Goal: Task Accomplishment & Management: Manage account settings

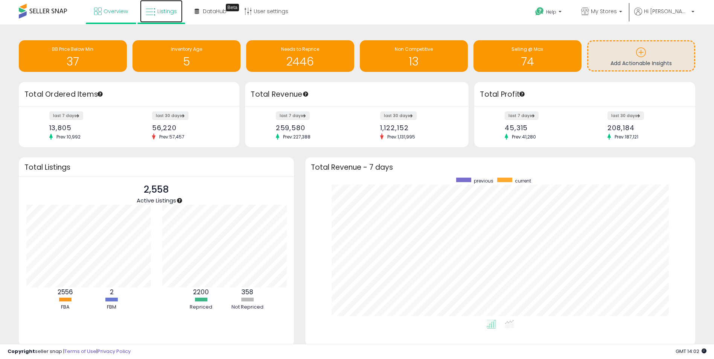
click at [165, 8] on span "Listings" at bounding box center [167, 12] width 20 height 8
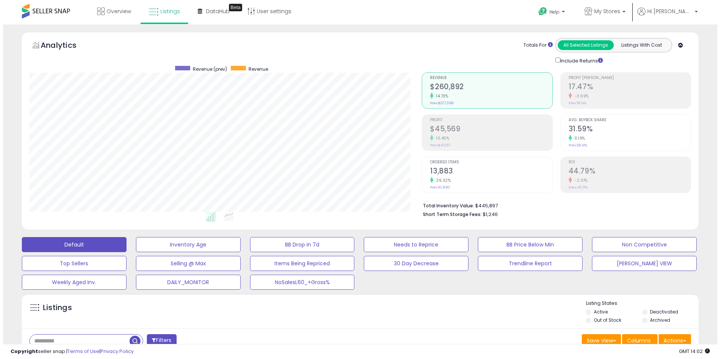
scroll to position [154, 393]
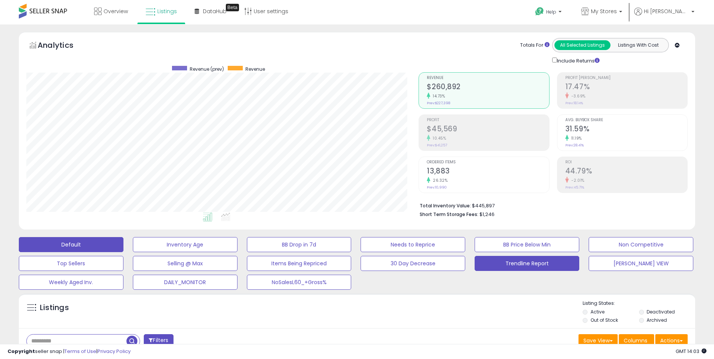
click at [526, 266] on button "Trendline Report" at bounding box center [527, 263] width 105 height 15
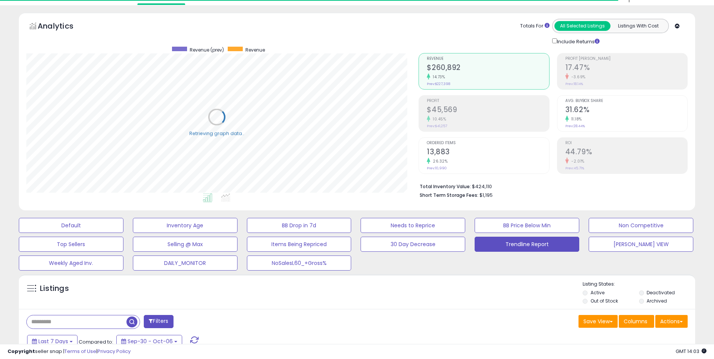
scroll to position [113, 0]
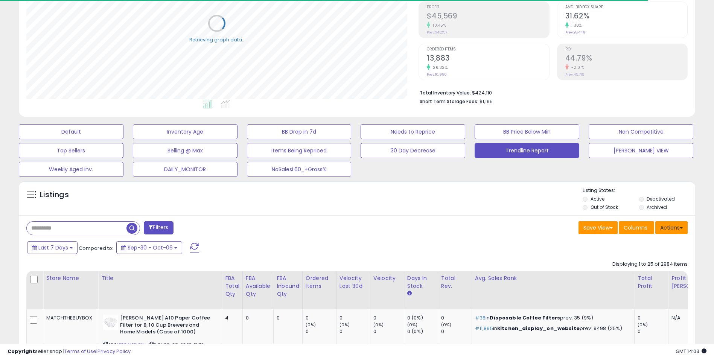
click at [675, 227] on button "Actions" at bounding box center [672, 227] width 32 height 13
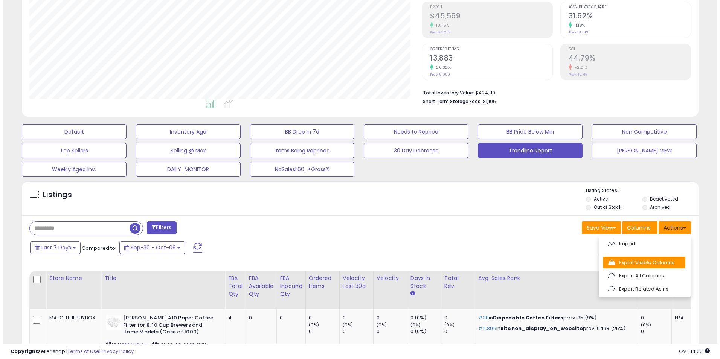
scroll to position [154, 393]
click at [636, 261] on link "Export Visible Columns" at bounding box center [641, 263] width 82 height 12
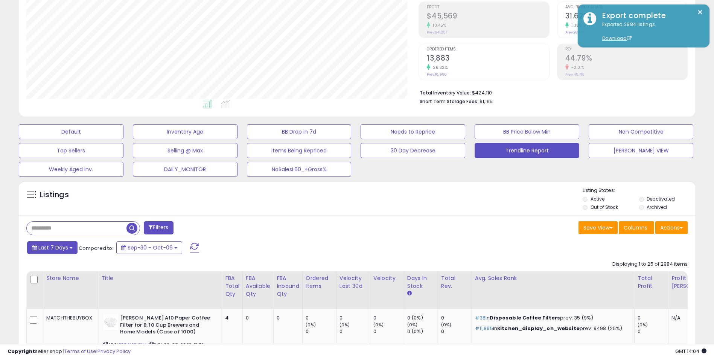
click at [64, 249] on span "Last 7 Days" at bounding box center [53, 248] width 30 height 8
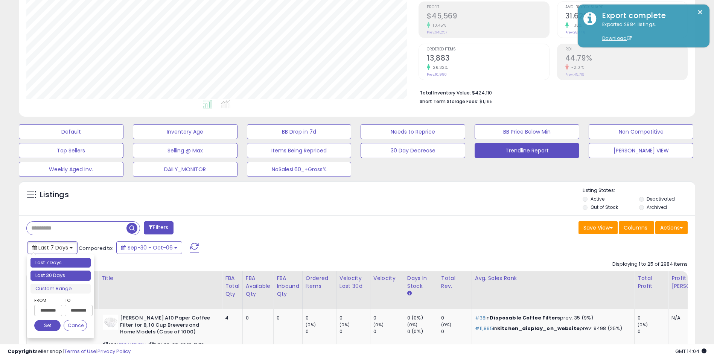
type input "**********"
click at [65, 277] on li "Last 30 Days" at bounding box center [61, 276] width 60 height 10
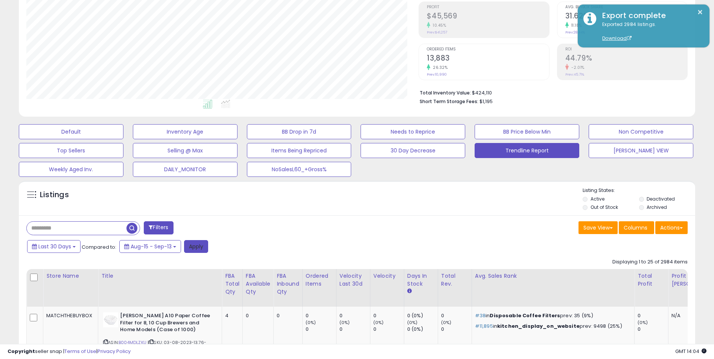
click at [198, 247] on button "Apply" at bounding box center [196, 246] width 24 height 13
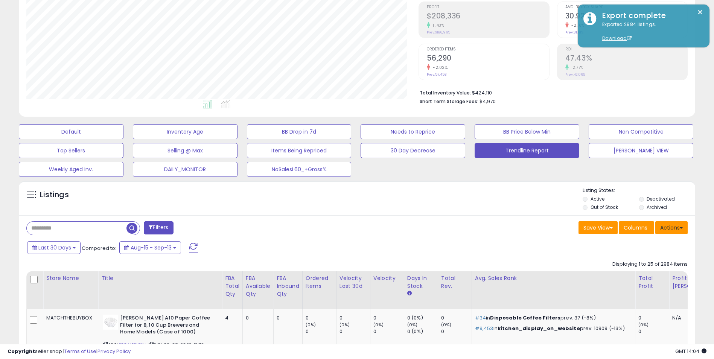
click at [676, 228] on button "Actions" at bounding box center [672, 227] width 32 height 13
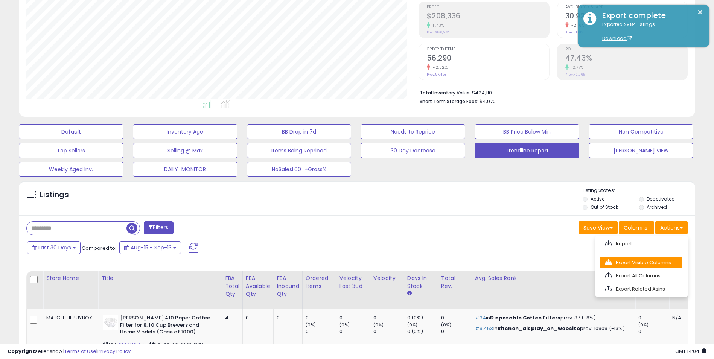
click at [639, 266] on link "Export Visible Columns" at bounding box center [641, 263] width 82 height 12
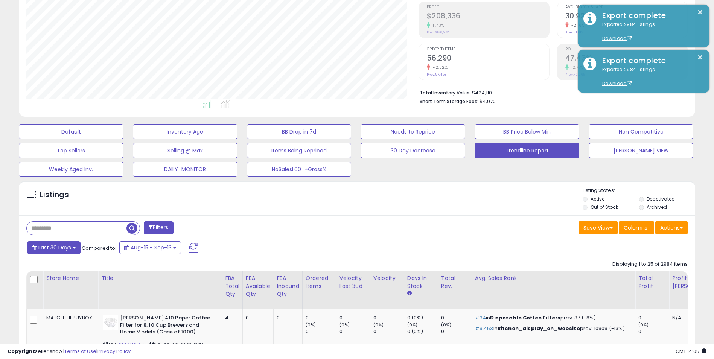
click at [66, 247] on span "Last 30 Days" at bounding box center [54, 248] width 33 height 8
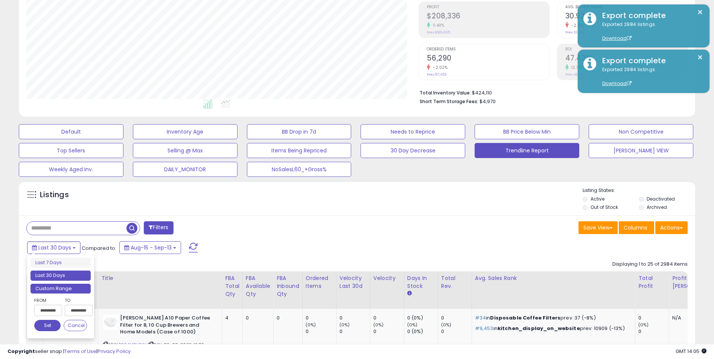
click at [57, 289] on li "Custom Range" at bounding box center [61, 289] width 60 height 10
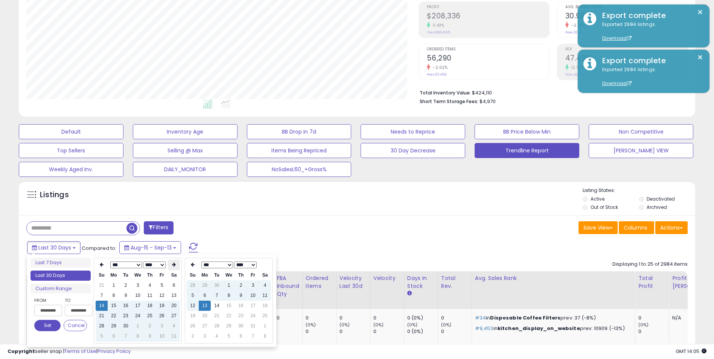
click at [175, 267] on icon at bounding box center [174, 264] width 4 height 5
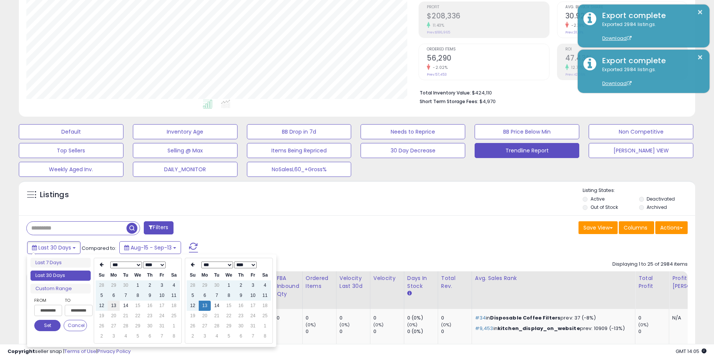
type input "**********"
click at [113, 306] on td "13" at bounding box center [114, 306] width 12 height 10
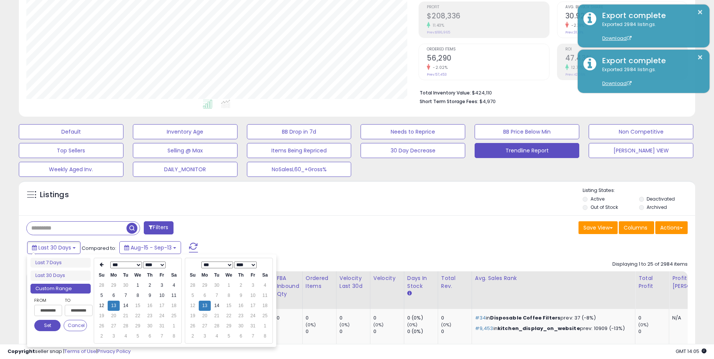
click at [49, 328] on button "Set" at bounding box center [47, 325] width 26 height 11
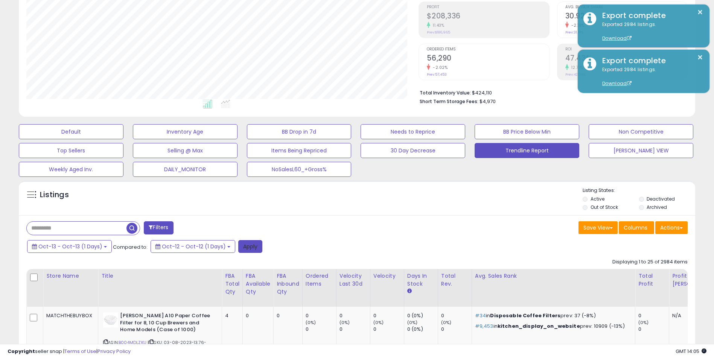
drag, startPoint x: 245, startPoint y: 245, endPoint x: 252, endPoint y: 241, distance: 8.4
click at [245, 245] on button "Apply" at bounding box center [250, 246] width 24 height 13
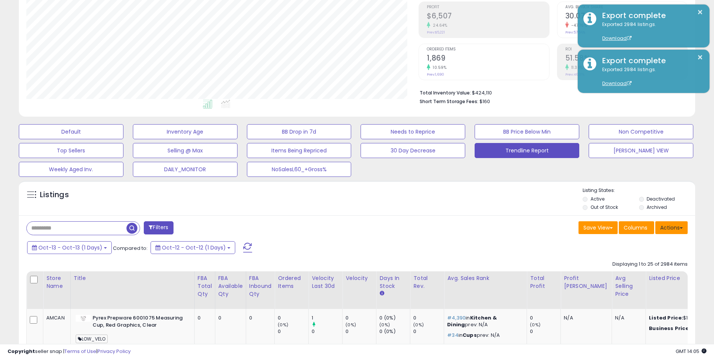
click at [673, 228] on button "Actions" at bounding box center [672, 227] width 32 height 13
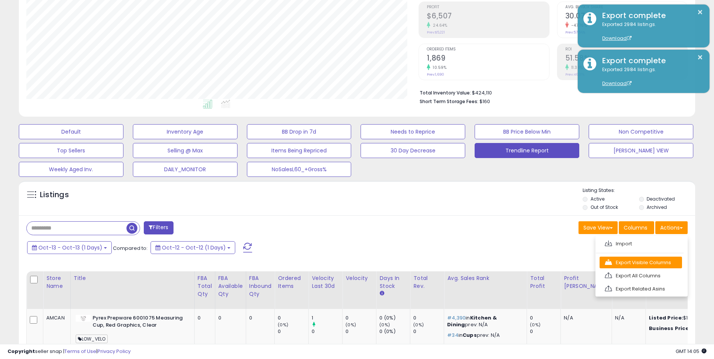
click at [638, 262] on link "Export Visible Columns" at bounding box center [641, 263] width 82 height 12
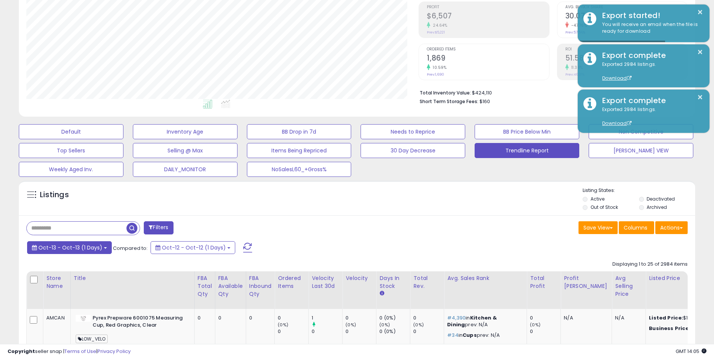
click at [96, 250] on span "Oct-13 - Oct-13 (1 Days)" at bounding box center [70, 248] width 64 height 8
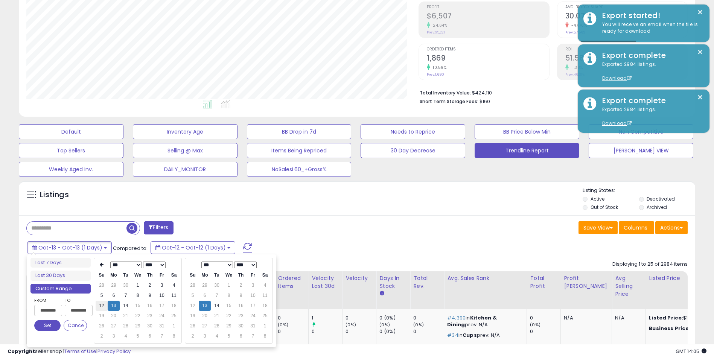
click at [102, 305] on td "12" at bounding box center [102, 306] width 12 height 10
type input "**********"
click at [192, 306] on td "12" at bounding box center [193, 306] width 12 height 10
click at [52, 325] on button "Set" at bounding box center [47, 325] width 26 height 11
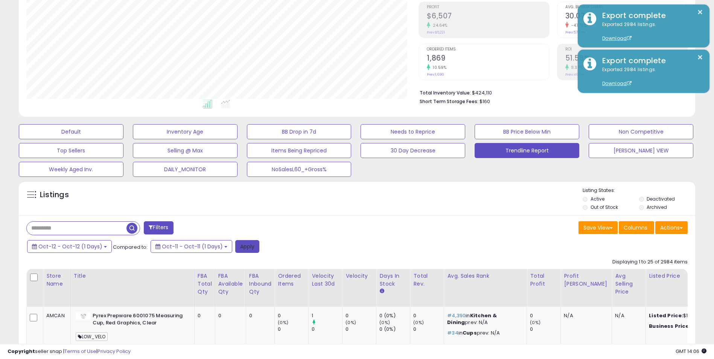
click at [244, 245] on button "Apply" at bounding box center [247, 246] width 24 height 13
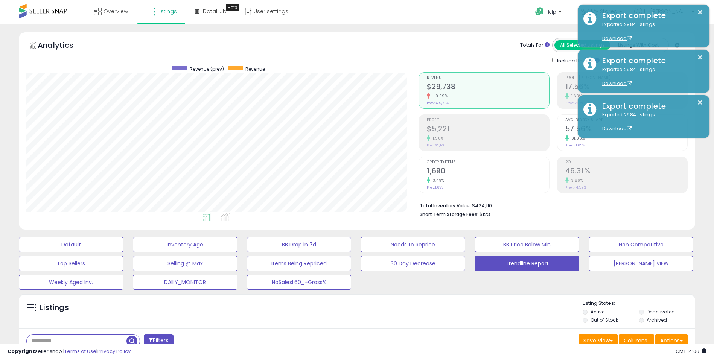
scroll to position [38, 0]
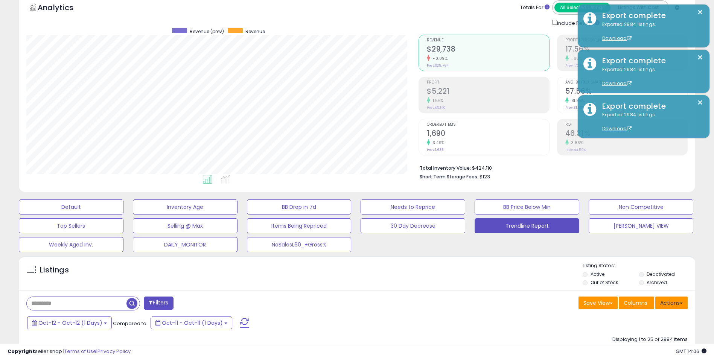
click at [679, 305] on button "Actions" at bounding box center [672, 303] width 32 height 13
click at [643, 339] on link "Export Visible Columns" at bounding box center [641, 338] width 82 height 12
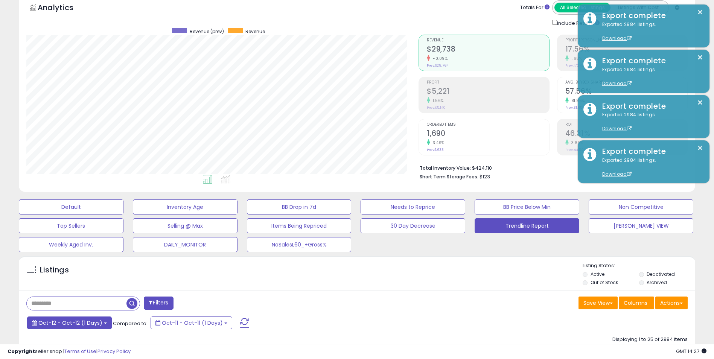
click at [100, 325] on button "Oct-12 - Oct-12 (1 Days)" at bounding box center [69, 323] width 85 height 13
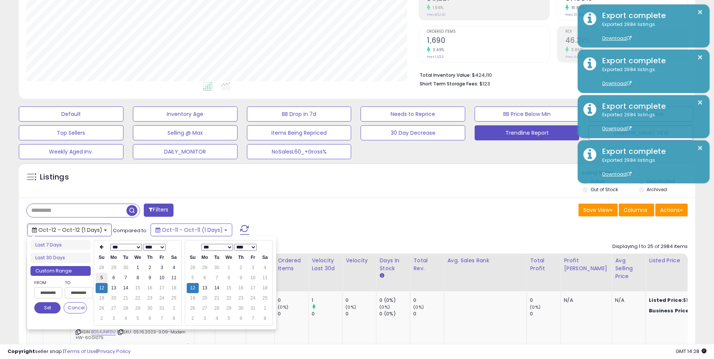
scroll to position [151, 0]
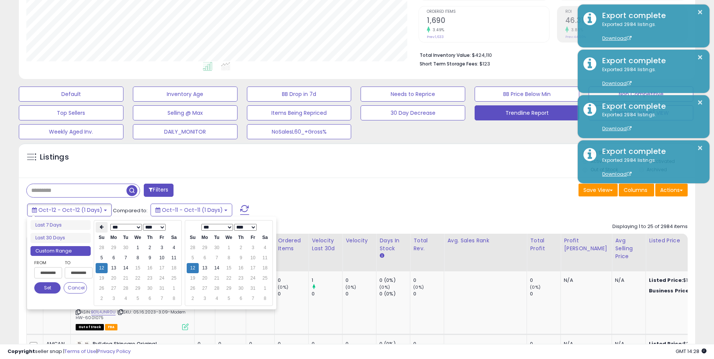
click at [102, 226] on icon at bounding box center [102, 227] width 4 height 5
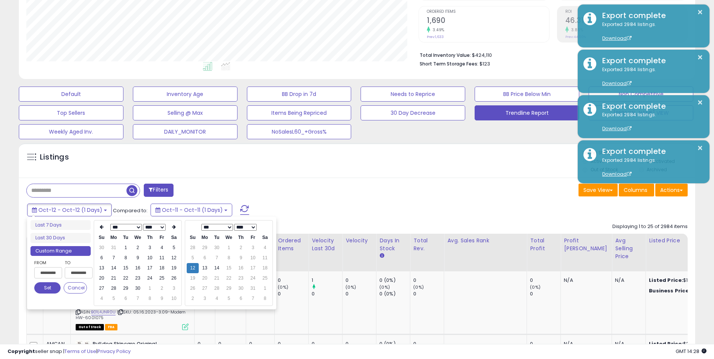
click at [102, 226] on icon at bounding box center [102, 227] width 4 height 5
click at [136, 247] on td "1" at bounding box center [138, 248] width 12 height 10
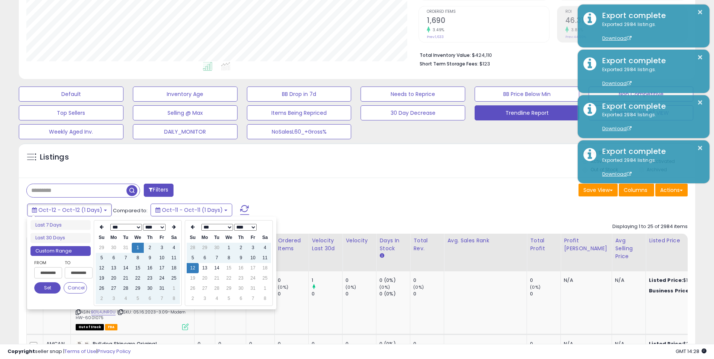
type input "**********"
click at [205, 269] on td "13" at bounding box center [205, 268] width 12 height 10
type input "**********"
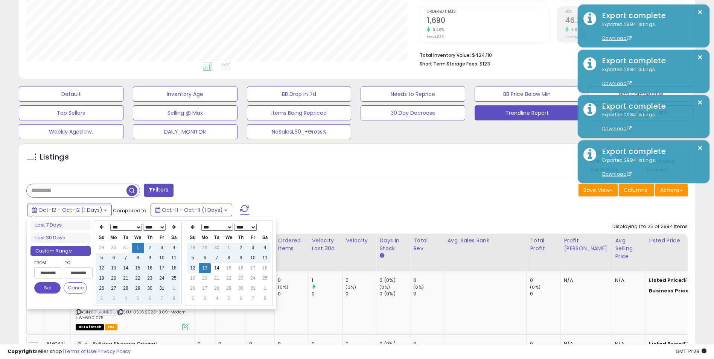
type input "**********"
click at [44, 287] on button "Set" at bounding box center [47, 287] width 26 height 11
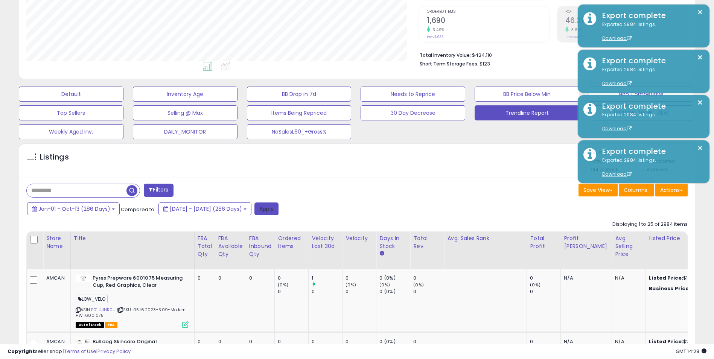
click at [279, 209] on button "Apply" at bounding box center [267, 209] width 24 height 13
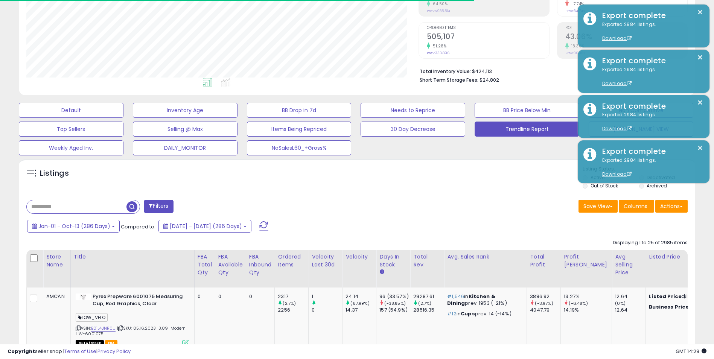
scroll to position [97, 0]
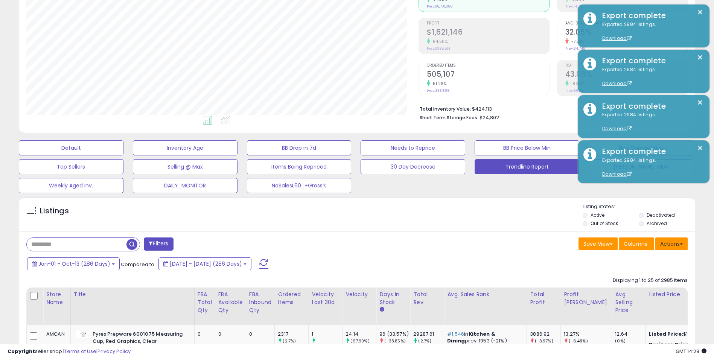
click at [676, 244] on button "Actions" at bounding box center [672, 244] width 32 height 13
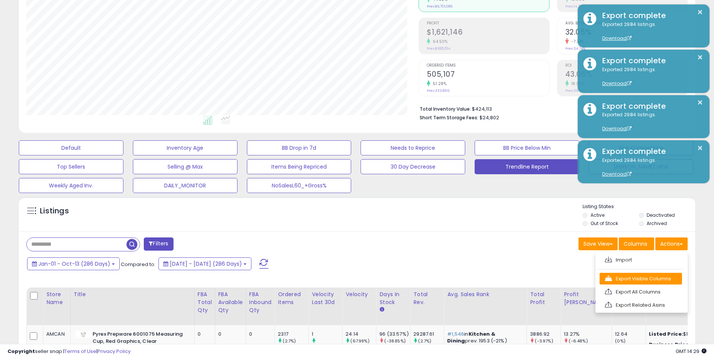
click at [639, 280] on link "Export Visible Columns" at bounding box center [641, 279] width 82 height 12
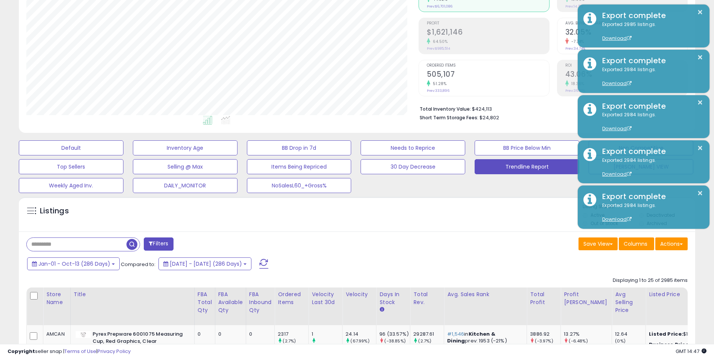
click at [444, 226] on div "Listings" at bounding box center [357, 216] width 677 height 26
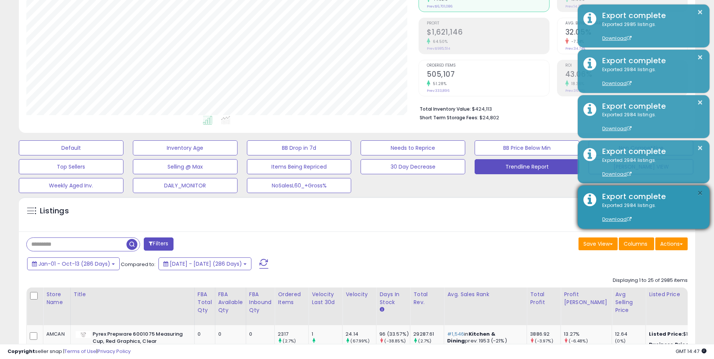
click at [700, 193] on button "×" at bounding box center [700, 193] width 6 height 9
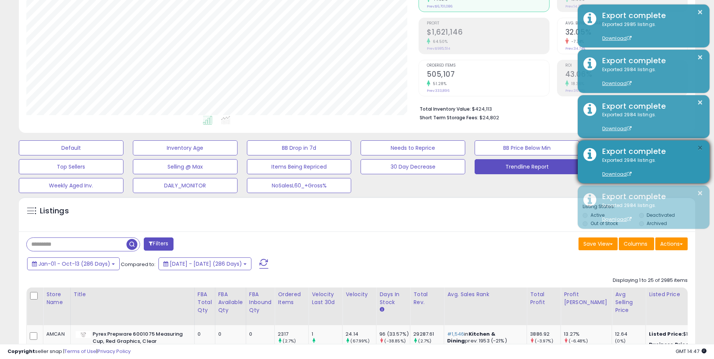
click at [700, 147] on button "×" at bounding box center [700, 147] width 6 height 9
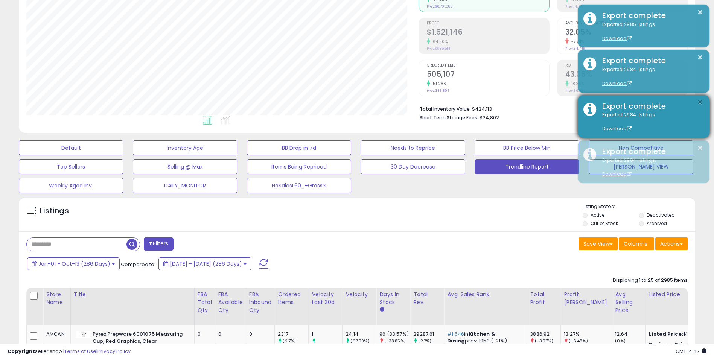
click at [699, 102] on button "×" at bounding box center [700, 102] width 6 height 9
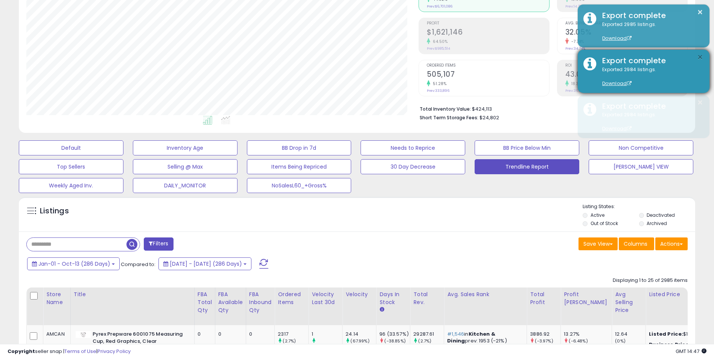
click at [699, 54] on button "×" at bounding box center [700, 57] width 6 height 9
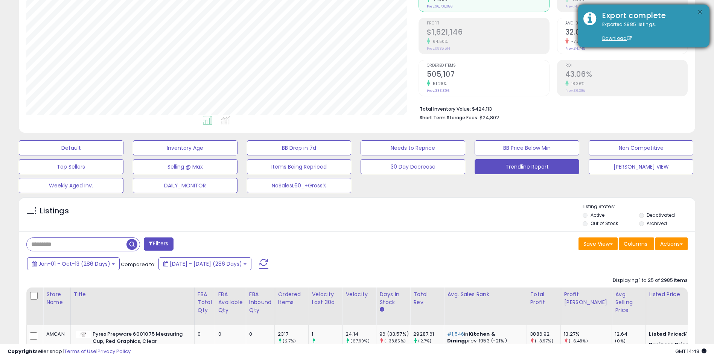
click at [702, 12] on button "×" at bounding box center [700, 12] width 6 height 9
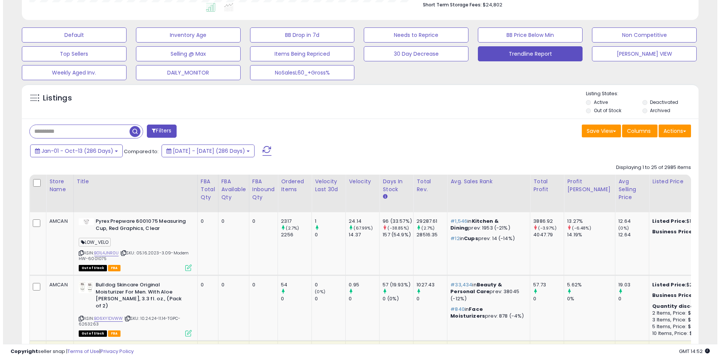
scroll to position [172, 0]
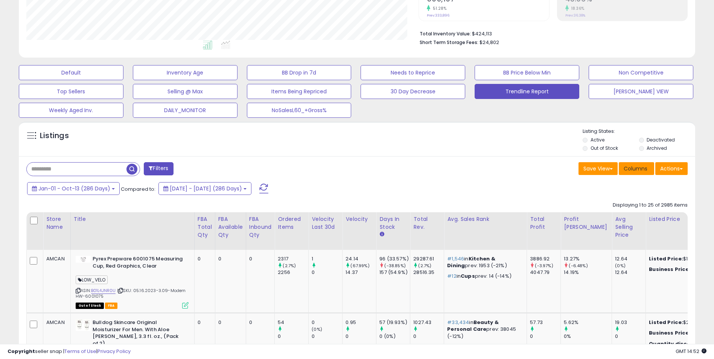
click at [634, 170] on span "Columns" at bounding box center [636, 169] width 24 height 8
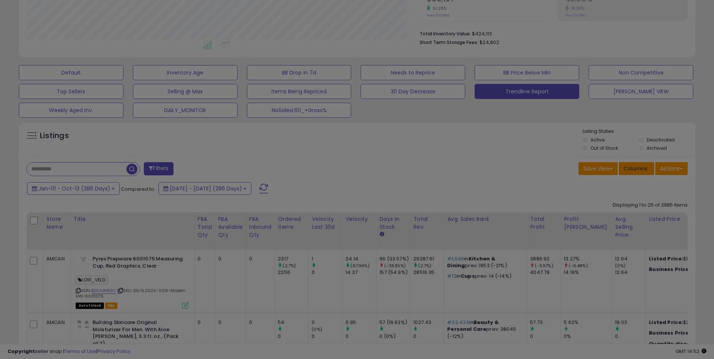
scroll to position [154, 396]
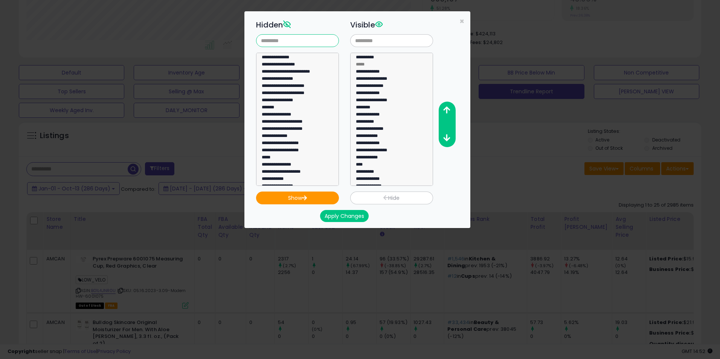
click at [283, 43] on input "text" at bounding box center [297, 40] width 83 height 13
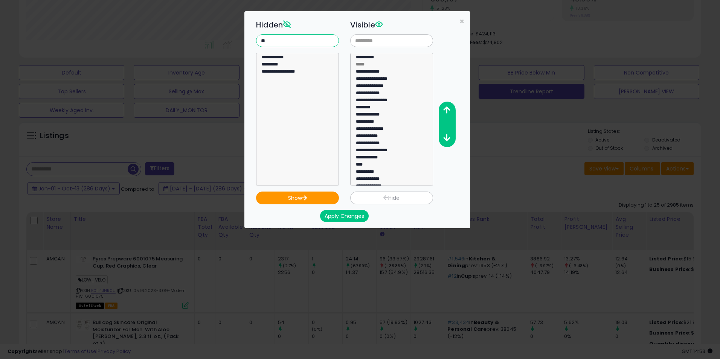
type input "*"
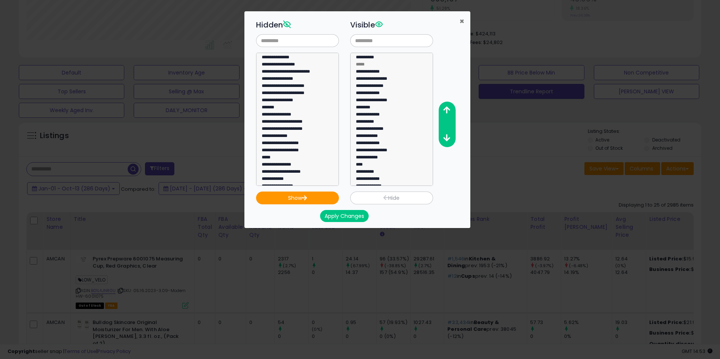
click at [461, 22] on span "×" at bounding box center [461, 21] width 5 height 11
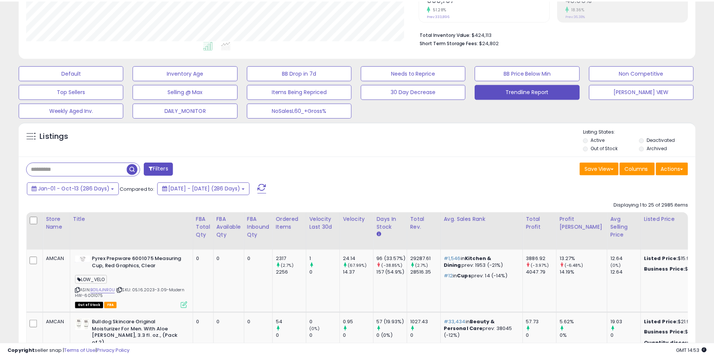
scroll to position [376444, 376206]
